Goal: Task Accomplishment & Management: Complete application form

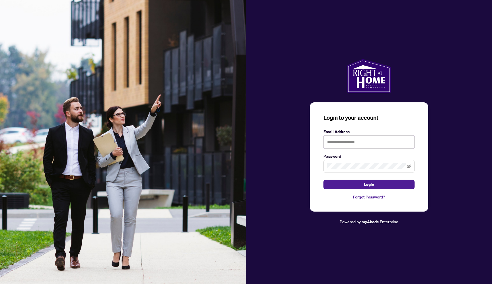
click at [384, 136] on input "text" at bounding box center [368, 141] width 91 height 13
type input "**********"
click at [363, 198] on link "Forgot Password?" at bounding box center [368, 197] width 91 height 6
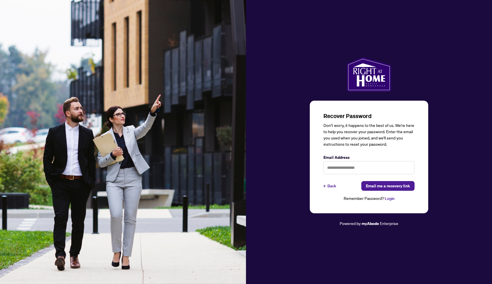
click at [321, 186] on div "Recover Password Don’t worry, it happens to the best of us. We're here to help …" at bounding box center [369, 156] width 118 height 112
click at [333, 186] on link "← Back" at bounding box center [329, 186] width 13 height 10
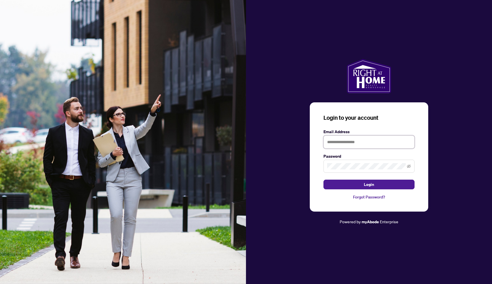
click at [345, 142] on input "text" at bounding box center [368, 141] width 91 height 13
type input "**********"
click at [345, 181] on button "Login" at bounding box center [368, 184] width 91 height 10
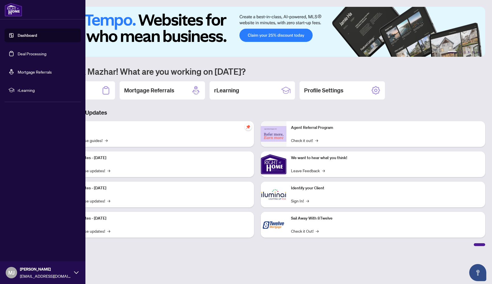
click at [31, 38] on link "Dashboard" at bounding box center [27, 35] width 19 height 5
click at [45, 60] on ul "Dashboard Deal Processing Mortgage Referrals rLearning" at bounding box center [43, 62] width 76 height 68
click at [41, 51] on link "Deal Processing" at bounding box center [32, 53] width 29 height 5
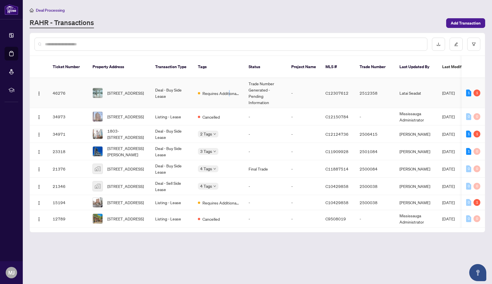
click at [229, 90] on span "Requires Additional Docs" at bounding box center [220, 93] width 37 height 6
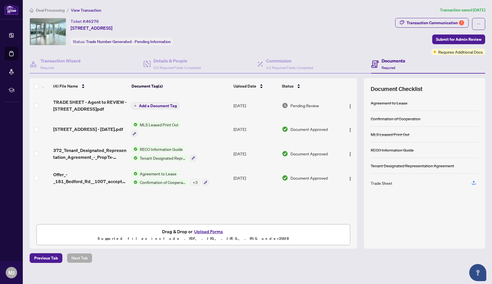
click at [206, 105] on td "Add a Document Tag" at bounding box center [180, 105] width 102 height 23
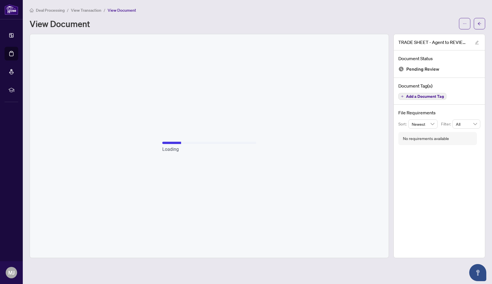
click at [92, 10] on span "View Transaction" at bounding box center [86, 10] width 30 height 5
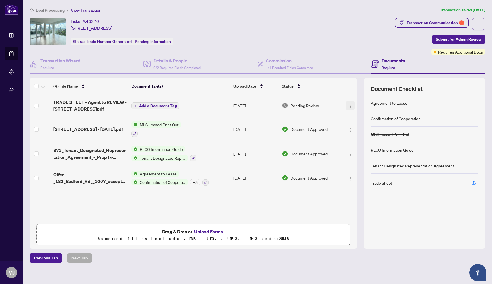
click at [351, 105] on img "button" at bounding box center [350, 106] width 5 height 5
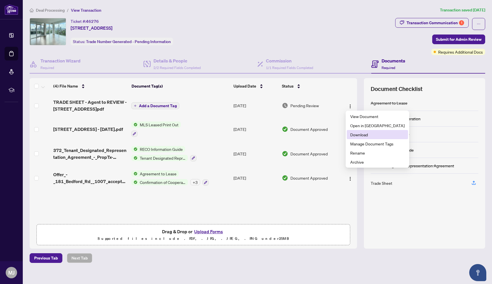
click at [361, 130] on li "Download" at bounding box center [377, 134] width 61 height 9
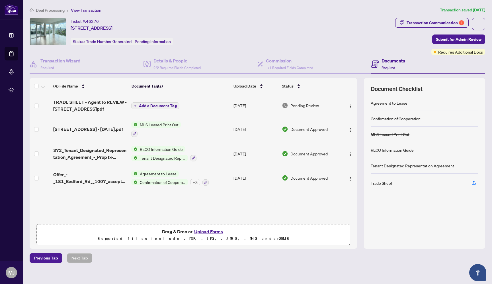
click at [203, 231] on button "Upload Forms" at bounding box center [208, 230] width 32 height 7
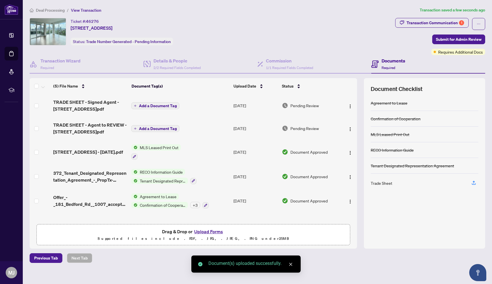
click at [151, 102] on button "Add a Document Tag" at bounding box center [155, 105] width 48 height 7
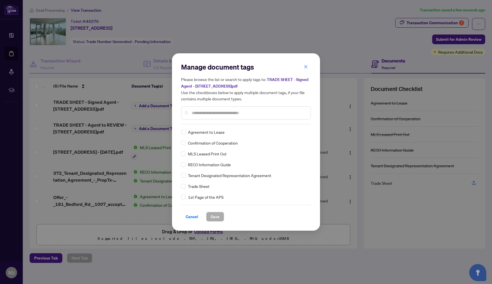
click at [230, 122] on div "Manage document tags Please browse the list or search to apply tags to: TRADE S…" at bounding box center [246, 93] width 130 height 62
click at [230, 116] on div at bounding box center [246, 112] width 130 height 13
click at [229, 114] on input "*" at bounding box center [249, 113] width 114 height 6
type input "*****"
click at [200, 131] on span "Trade Sheet" at bounding box center [199, 132] width 22 height 6
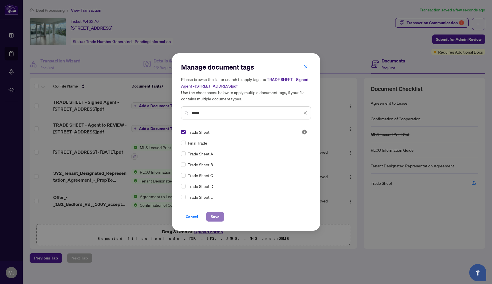
click at [217, 219] on span "Save" at bounding box center [215, 216] width 9 height 9
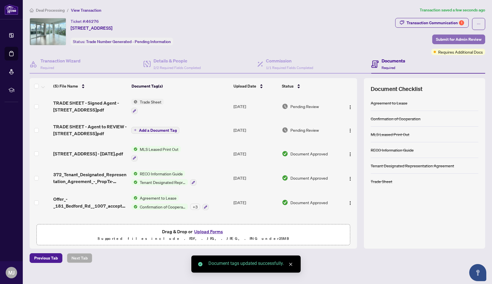
click at [461, 39] on span "Submit for Admin Review" at bounding box center [459, 39] width 46 height 9
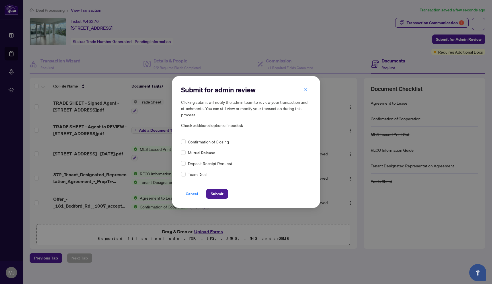
drag, startPoint x: 214, startPoint y: 194, endPoint x: 204, endPoint y: 140, distance: 55.0
click at [204, 140] on div "Submit for admin review Clicking submit will notify the admin team to review yo…" at bounding box center [246, 141] width 130 height 113
click at [204, 140] on span "Confirmation of Closing" at bounding box center [208, 141] width 41 height 6
click at [187, 141] on div "Confirmation of Closing" at bounding box center [246, 141] width 130 height 6
click at [220, 194] on span "Submit" at bounding box center [217, 193] width 13 height 9
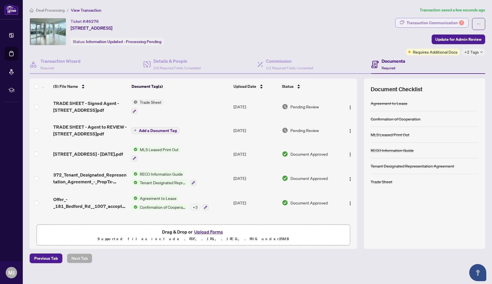
click at [441, 24] on body "Dashboard Deal Processing Mortgage Referrals rLearning [PERSON_NAME] Jabakhanji…" at bounding box center [246, 142] width 492 height 284
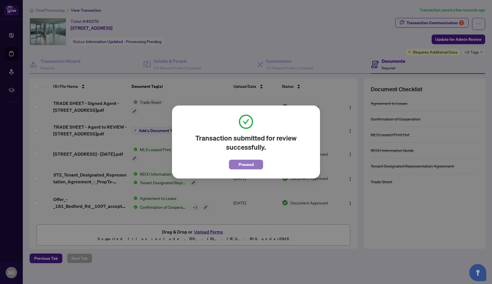
click at [245, 166] on span "Proceed" at bounding box center [246, 164] width 15 height 9
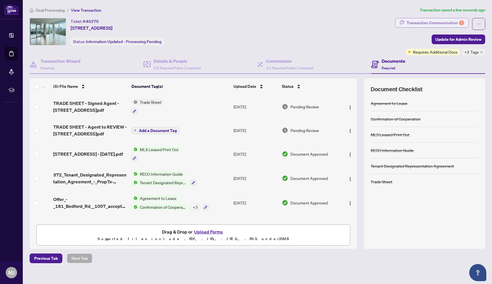
click at [437, 22] on div "Transaction Communication 1" at bounding box center [436, 22] width 58 height 9
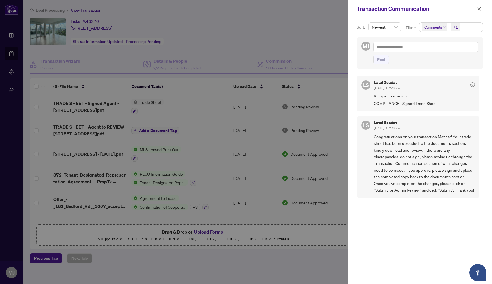
scroll to position [1, 0]
click at [475, 9] on button "button" at bounding box center [478, 8] width 7 height 7
